Goal: Transaction & Acquisition: Purchase product/service

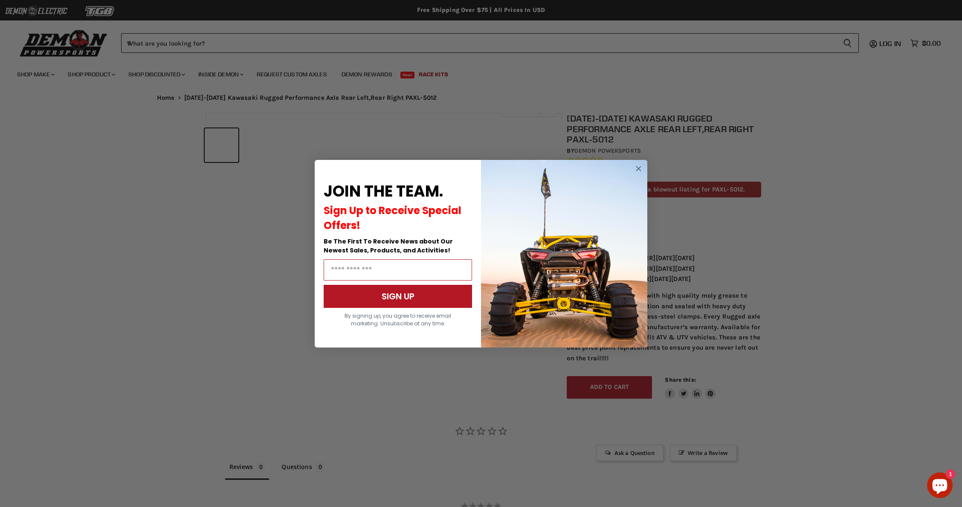
scroll to position [394, 0]
